Goal: Task Accomplishment & Management: Use online tool/utility

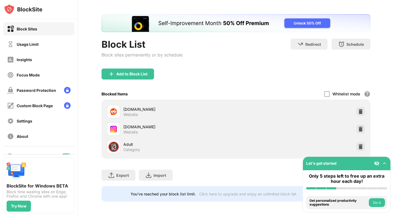
scroll to position [21, 0]
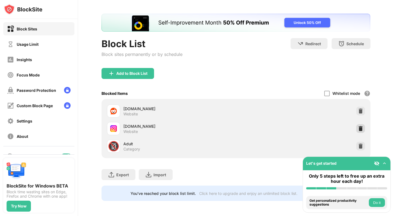
click at [361, 128] on img at bounding box center [360, 128] width 5 height 5
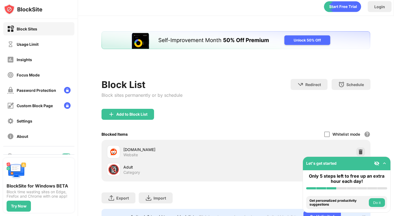
scroll to position [0, 0]
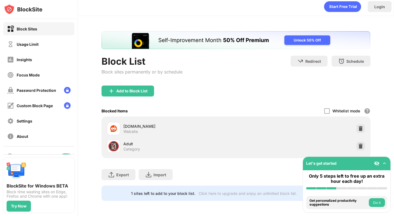
click at [142, 91] on div "Add to Block List" at bounding box center [131, 91] width 31 height 4
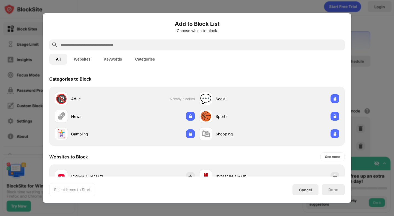
click at [152, 50] on div at bounding box center [196, 44] width 295 height 11
click at [151, 47] on input "text" at bounding box center [201, 45] width 282 height 7
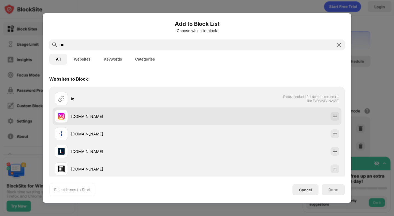
type input "**"
click at [332, 116] on img at bounding box center [334, 115] width 5 height 5
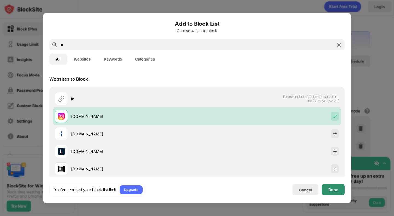
click at [327, 187] on div "Done" at bounding box center [333, 189] width 23 height 11
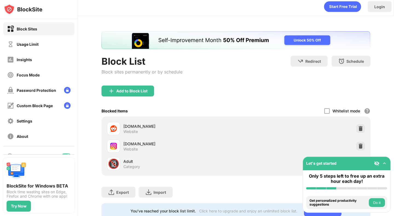
scroll to position [21, 0]
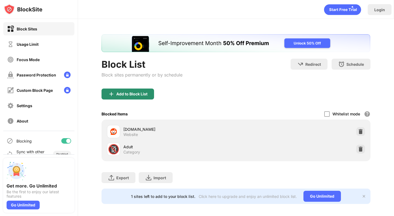
click at [119, 92] on div "Add to Block List" at bounding box center [131, 94] width 31 height 4
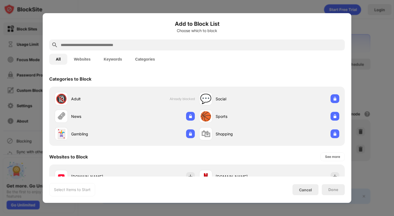
click at [142, 46] on input "text" at bounding box center [201, 45] width 282 height 7
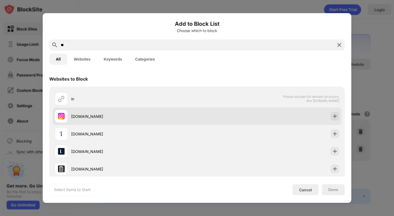
type input "**"
click at [335, 117] on img at bounding box center [334, 115] width 5 height 5
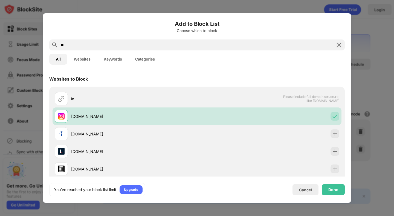
click at [331, 193] on div "Done" at bounding box center [333, 189] width 23 height 11
